Goal: Navigation & Orientation: Find specific page/section

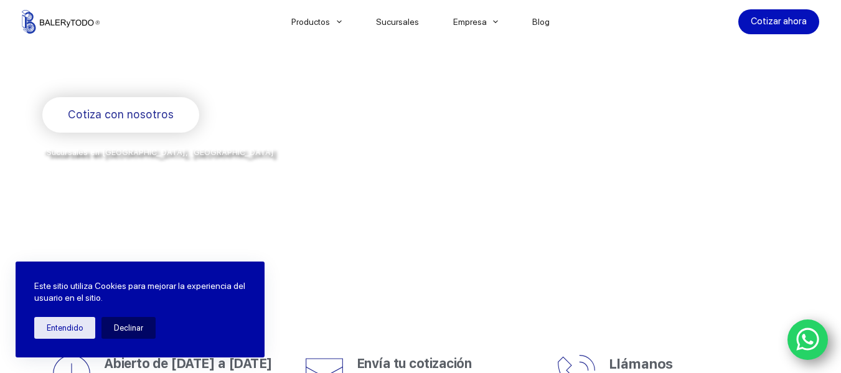
scroll to position [249, 0]
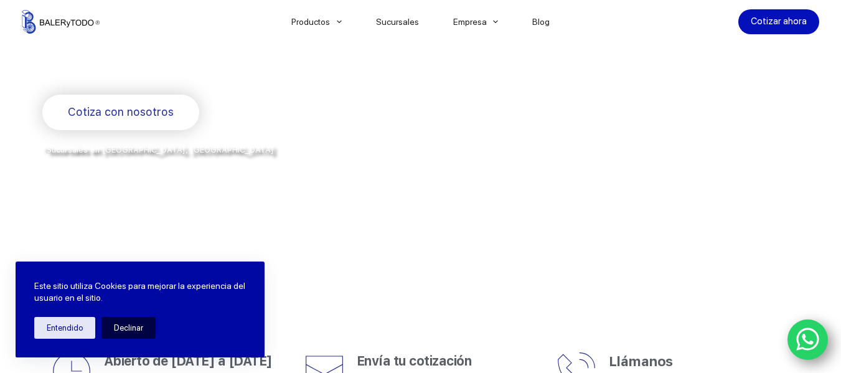
click at [123, 330] on button "Declinar" at bounding box center [128, 328] width 54 height 22
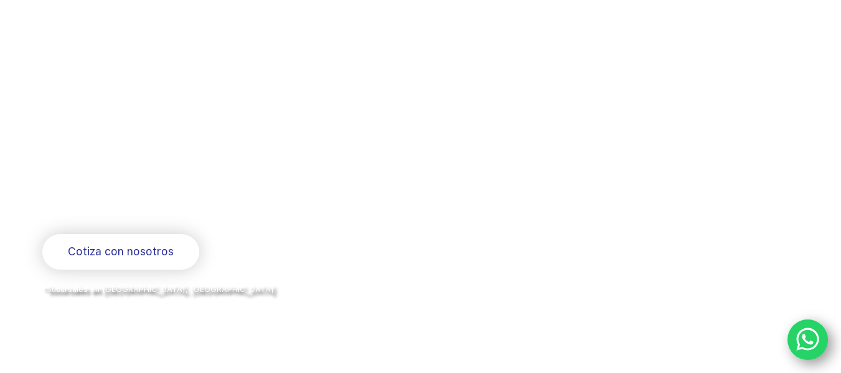
scroll to position [0, 0]
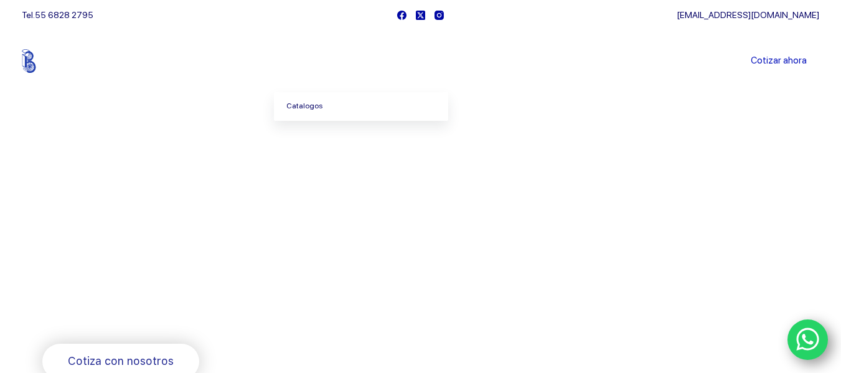
click at [322, 104] on link "Catalogos" at bounding box center [361, 106] width 174 height 29
click at [320, 61] on link "Productos" at bounding box center [316, 61] width 85 height 0
